Goal: Transaction & Acquisition: Obtain resource

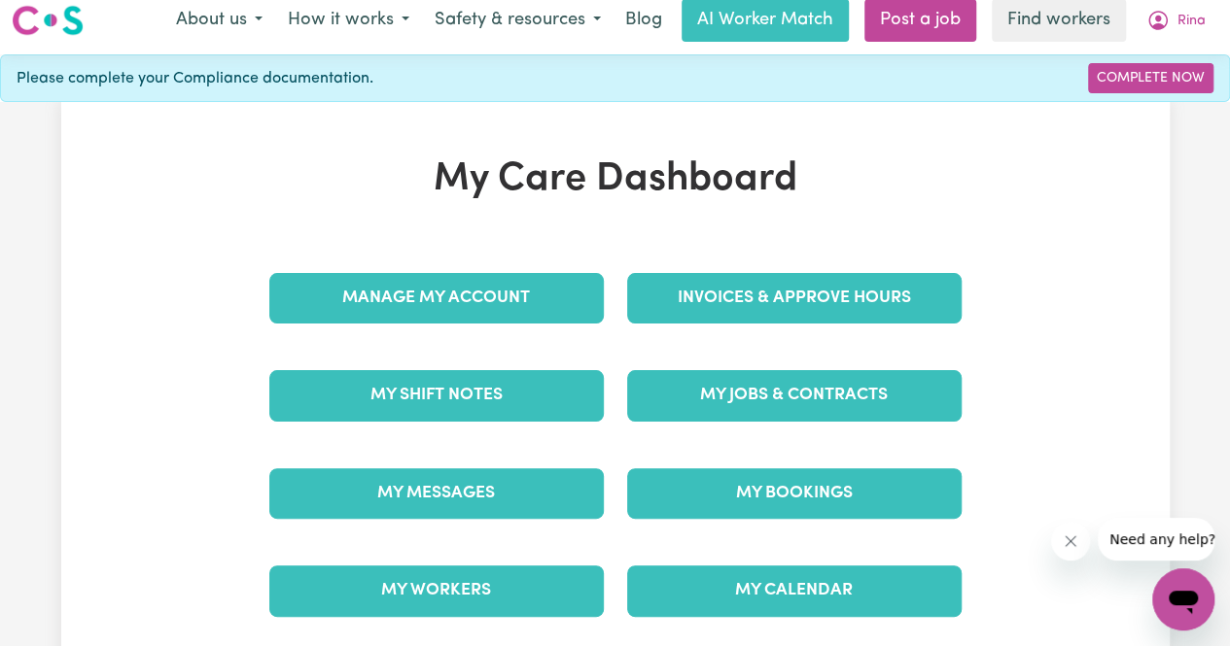
scroll to position [97, 0]
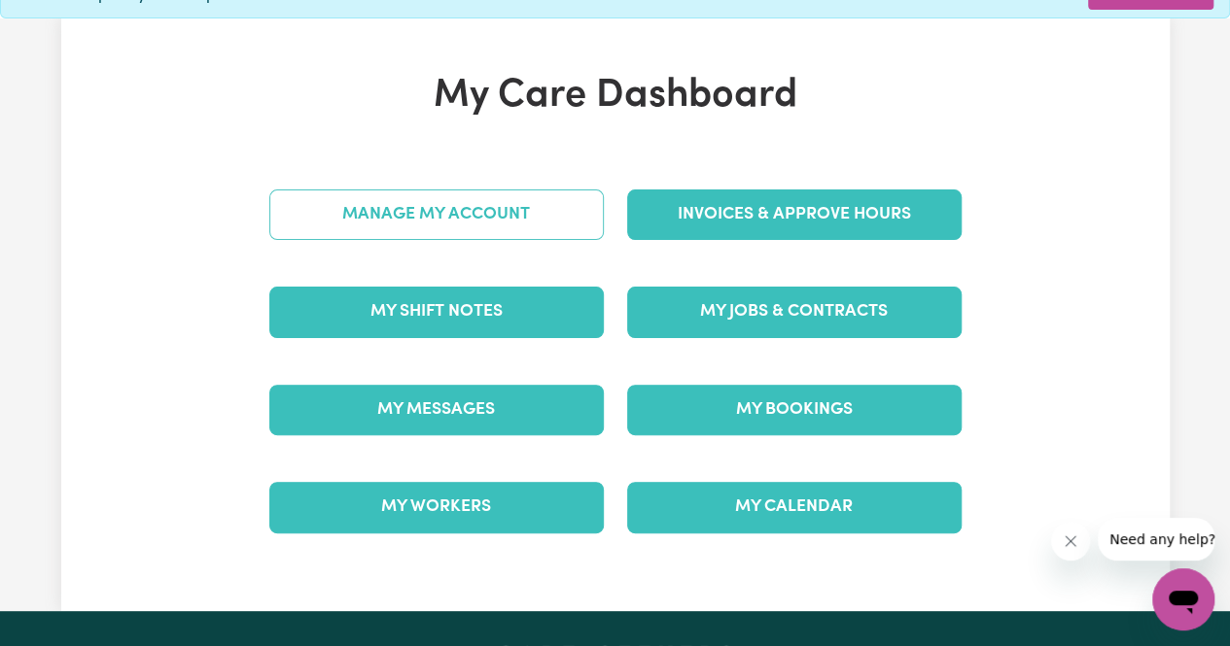
click at [444, 216] on link "Manage My Account" at bounding box center [436, 215] width 334 height 51
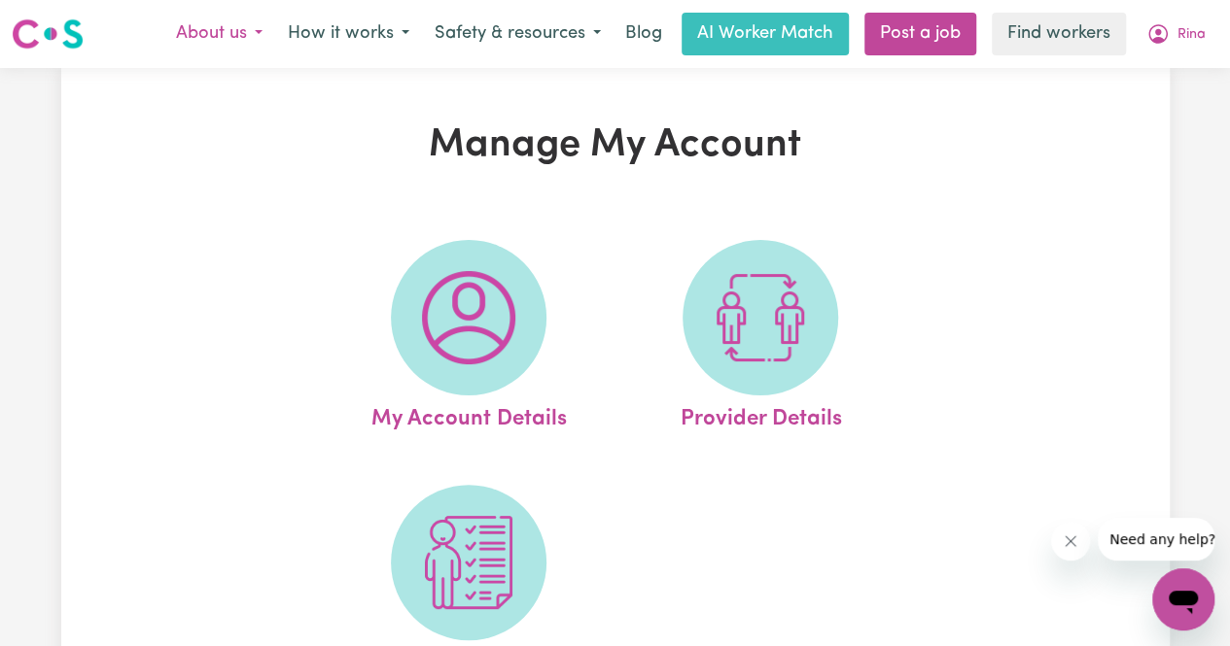
click at [241, 32] on button "About us" at bounding box center [219, 34] width 112 height 41
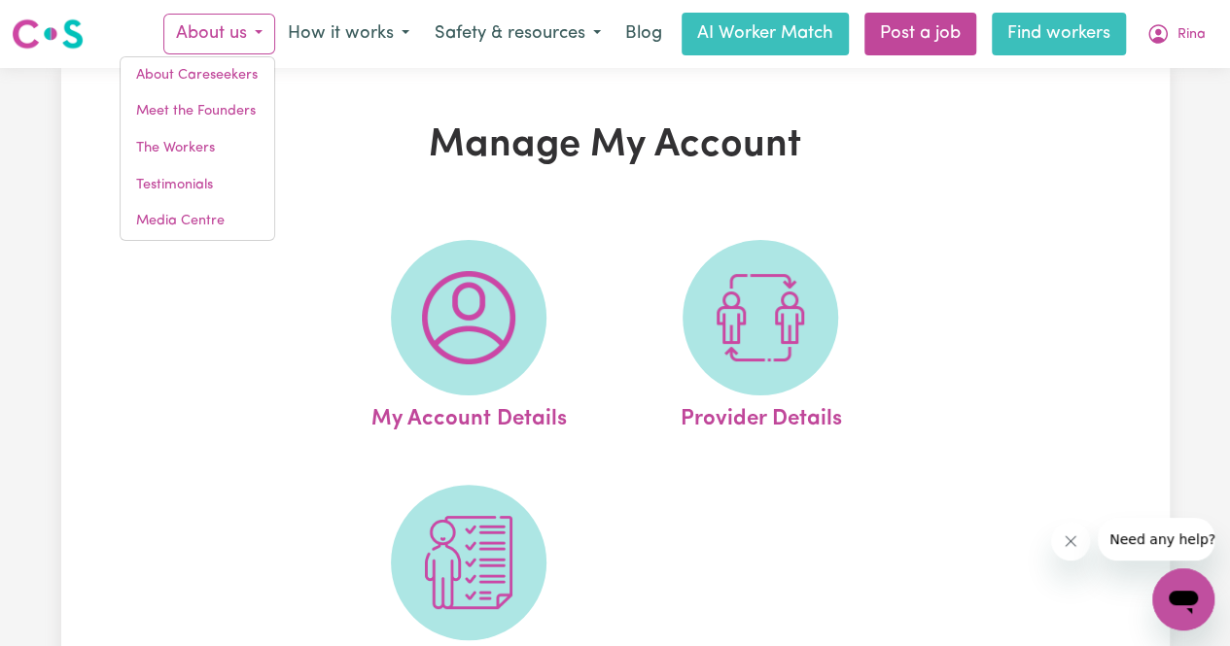
click at [1050, 37] on link "Find workers" at bounding box center [1058, 34] width 134 height 43
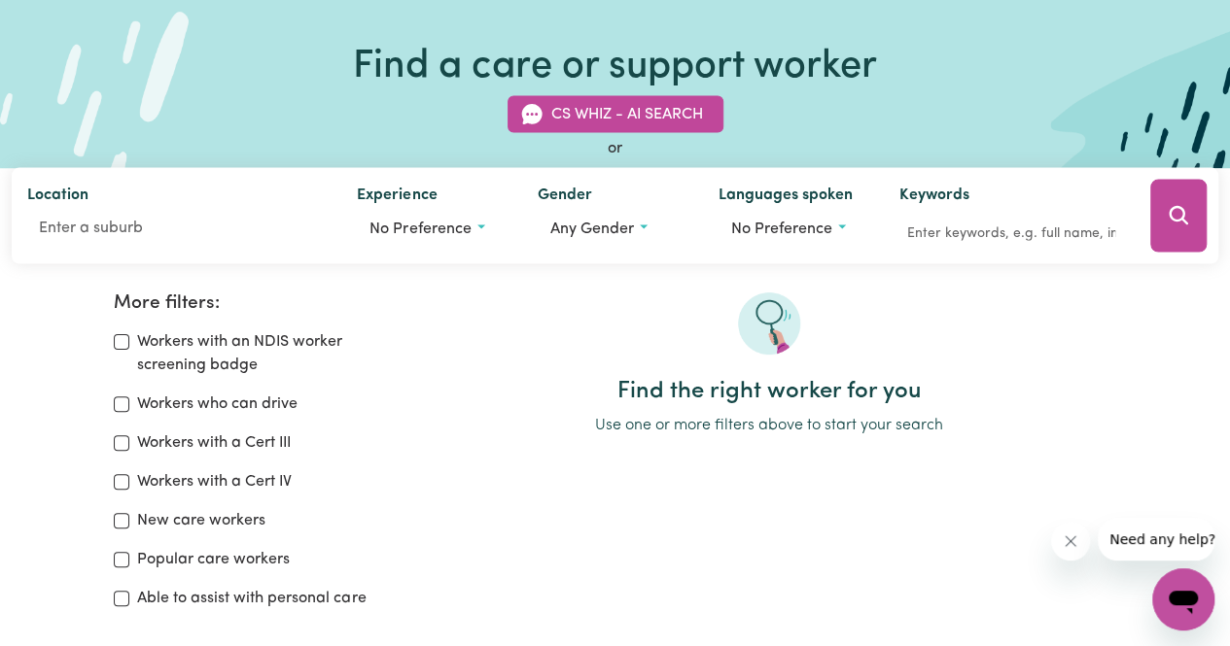
scroll to position [194, 0]
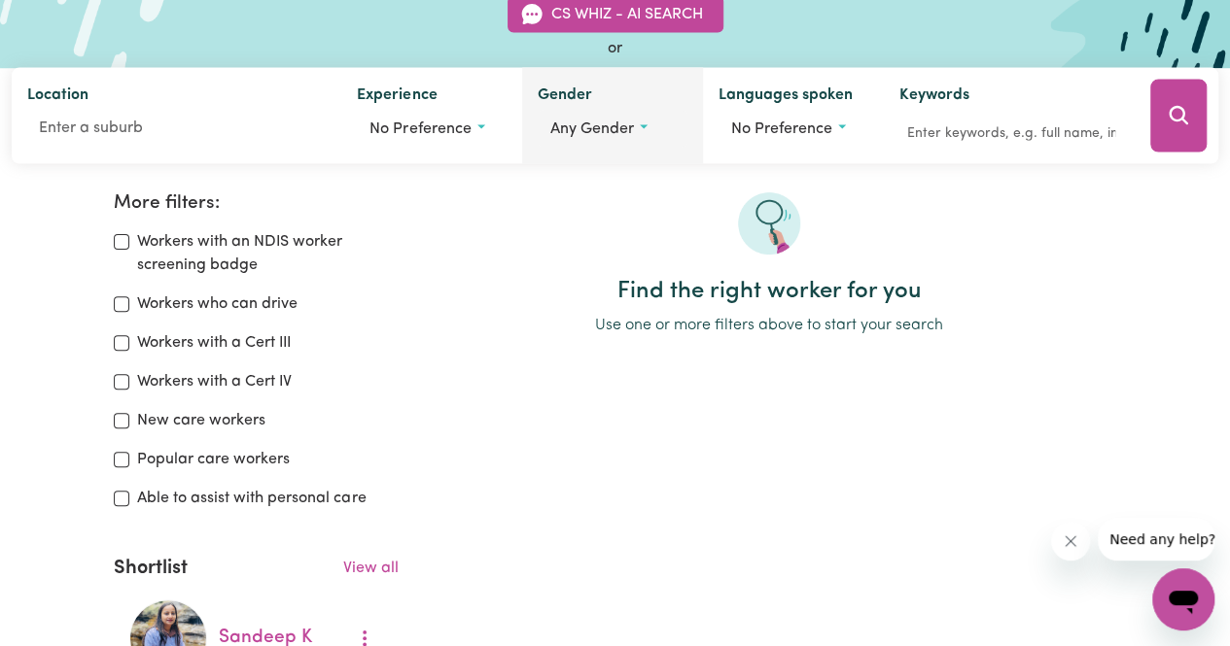
click at [621, 123] on span "Any gender" at bounding box center [592, 130] width 84 height 16
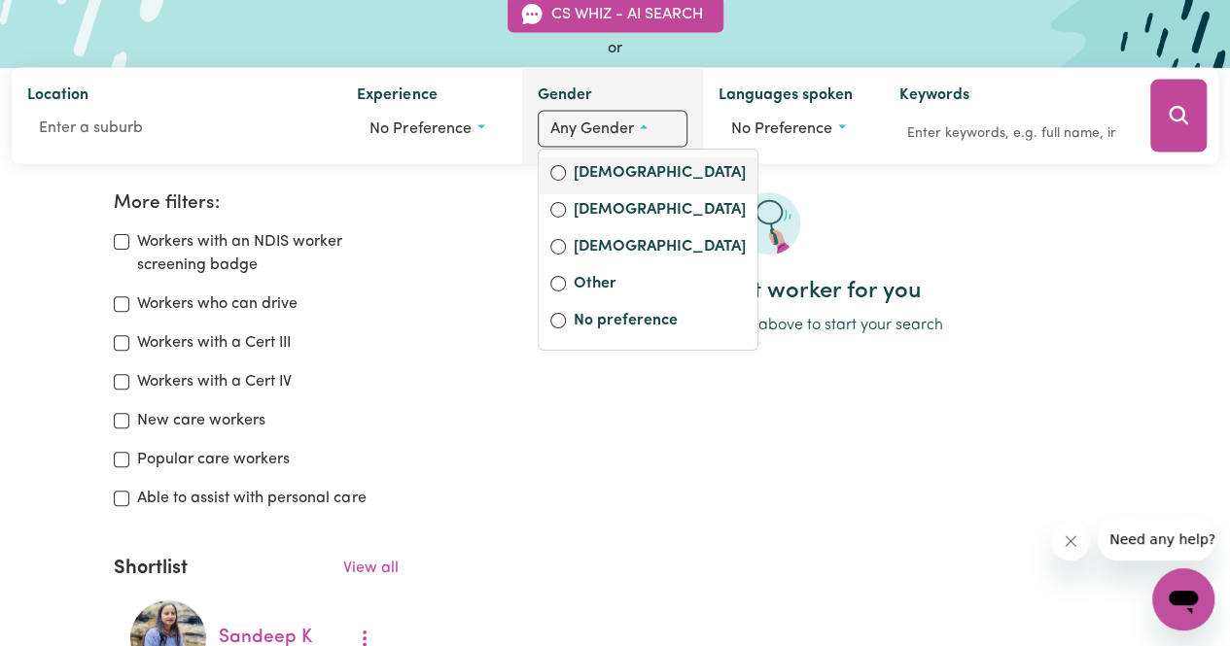
click at [595, 174] on label "[DEMOGRAPHIC_DATA]" at bounding box center [660, 174] width 172 height 27
click at [566, 174] on input "[DEMOGRAPHIC_DATA]" at bounding box center [558, 173] width 16 height 16
radio input "true"
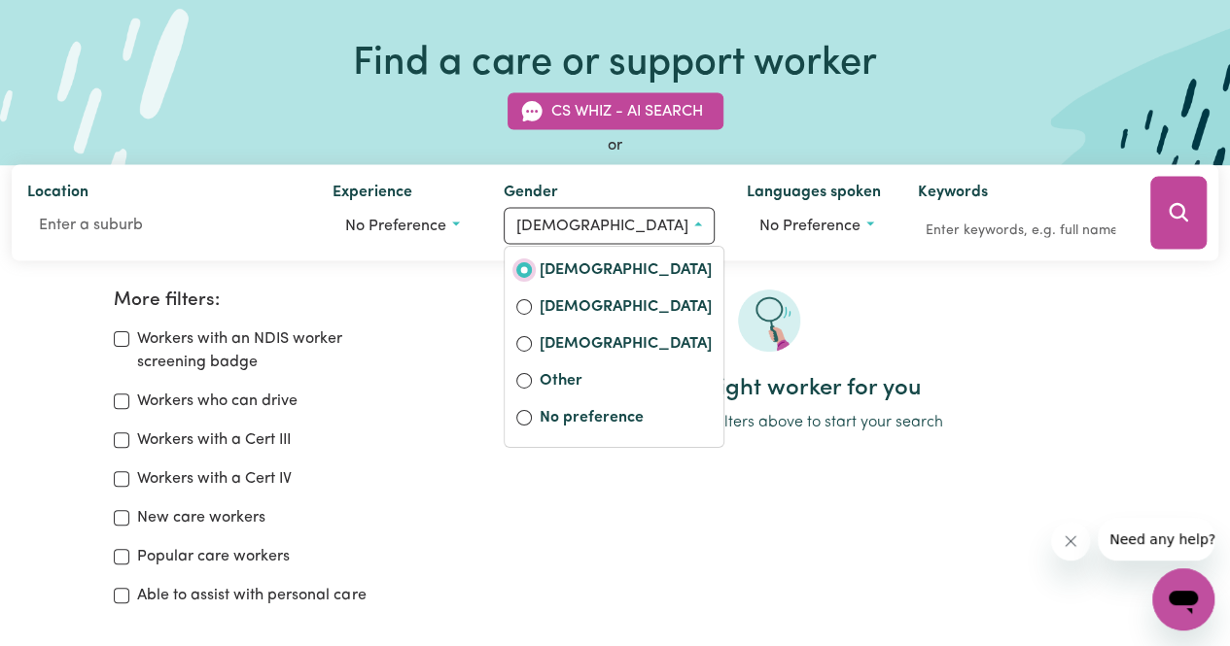
scroll to position [0, 0]
